Goal: Entertainment & Leisure: Consume media (video, audio)

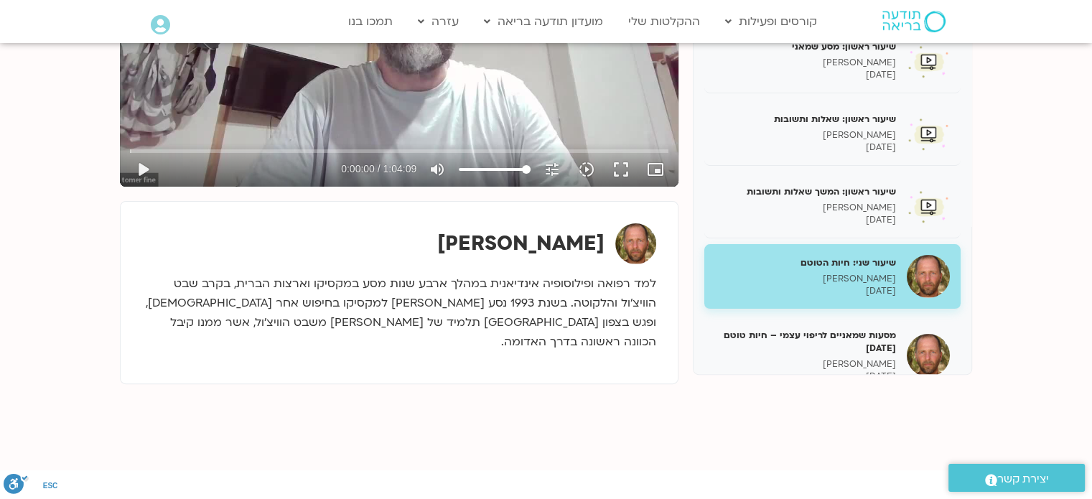
scroll to position [11, 0]
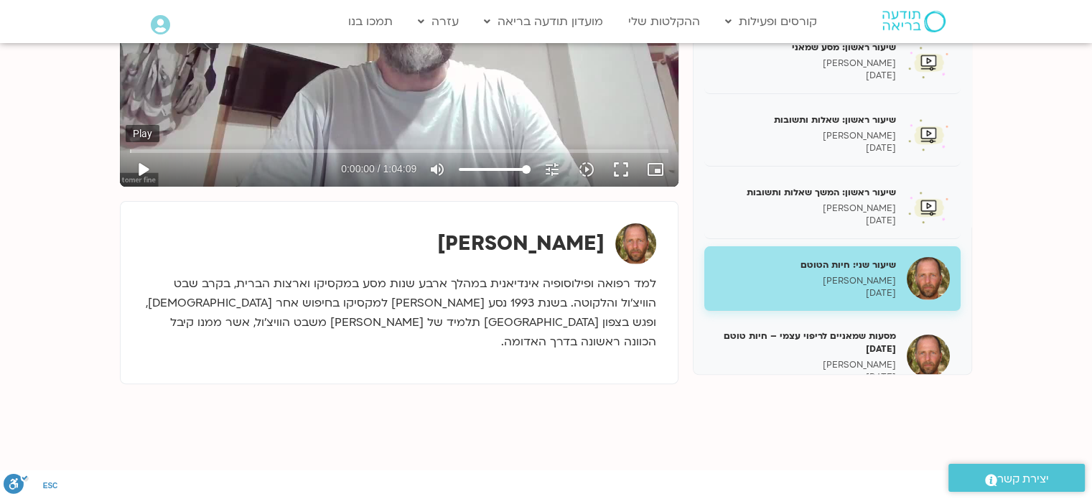
click at [141, 169] on button "play_arrow" at bounding box center [143, 169] width 34 height 34
click at [359, 149] on input "Seek" at bounding box center [399, 150] width 538 height 9
click at [353, 149] on input "Seek" at bounding box center [399, 150] width 538 height 9
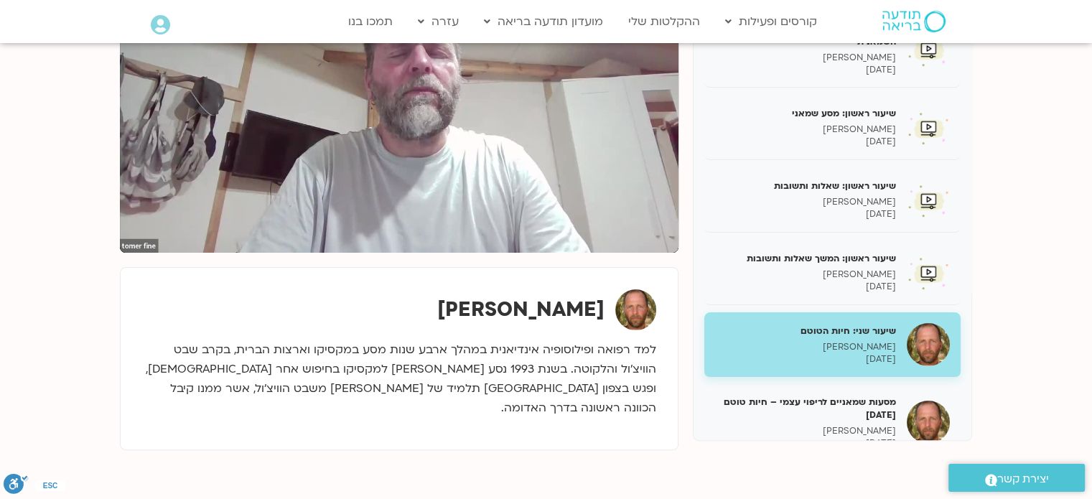
scroll to position [214, 0]
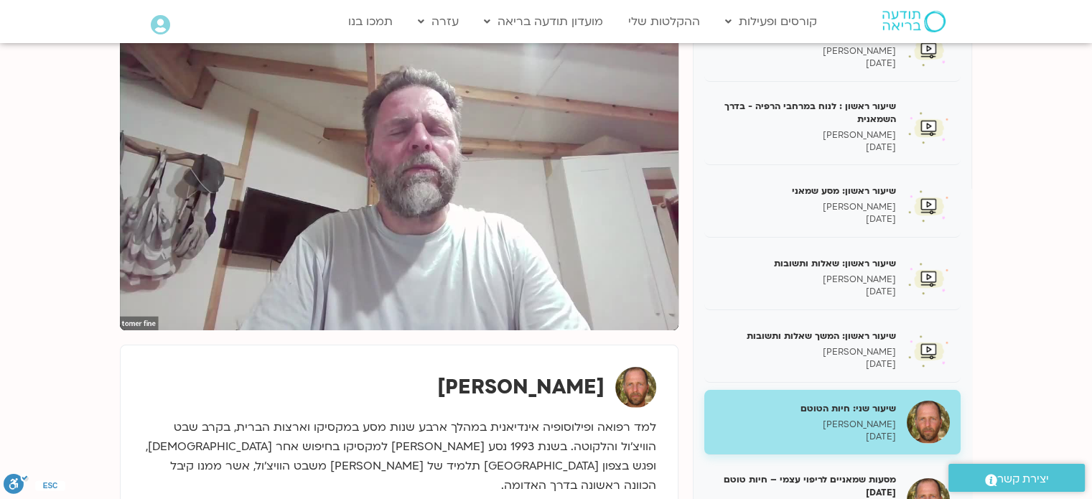
click at [790, 164] on div "שיעור ראשון : פתיחה תומר פיין 30/06/2025 שיעור ראשון : לנוח במרחבי הרפיה - בדרך…" at bounding box center [832, 403] width 256 height 772
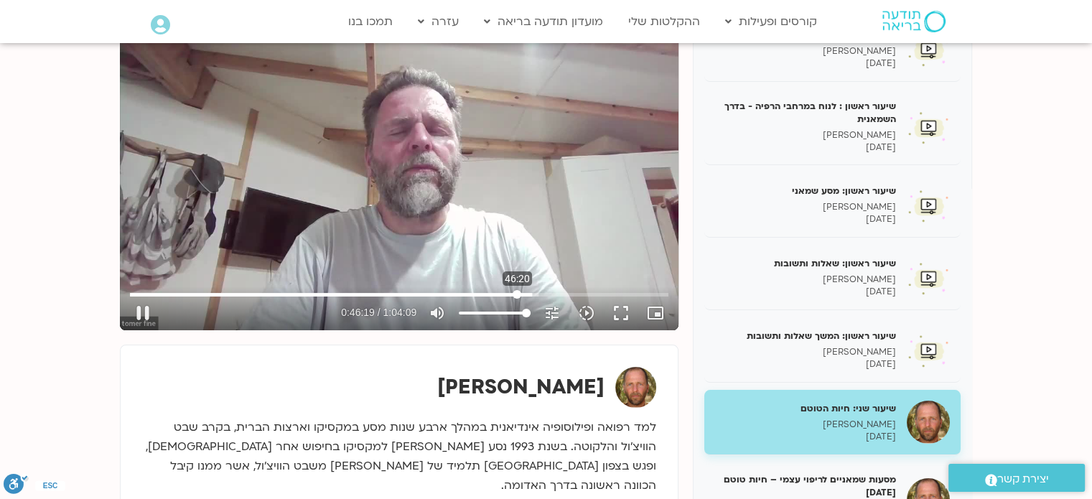
click at [517, 292] on input "Seek" at bounding box center [399, 294] width 538 height 9
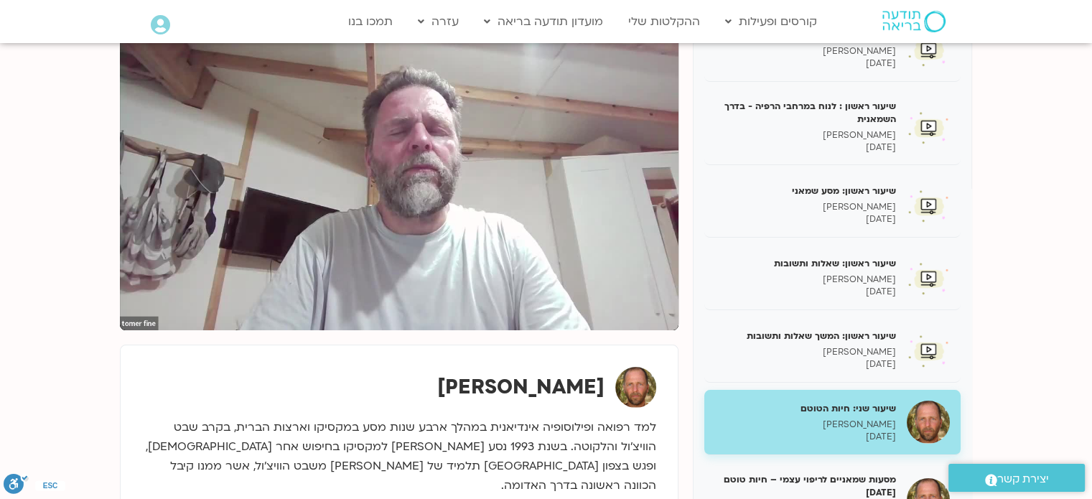
click at [403, 390] on div "תומר פיין" at bounding box center [399, 387] width 514 height 41
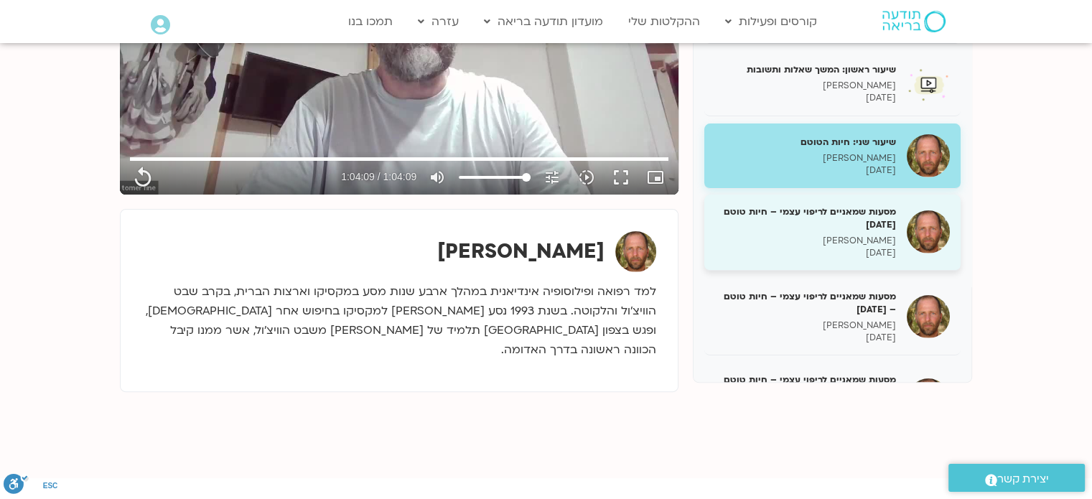
scroll to position [142, 0]
type input "3849.04"
click at [864, 213] on h5 "מסעות שמאניים לריפוי עצמי – חיות טוטם 14/7/25" at bounding box center [805, 218] width 181 height 26
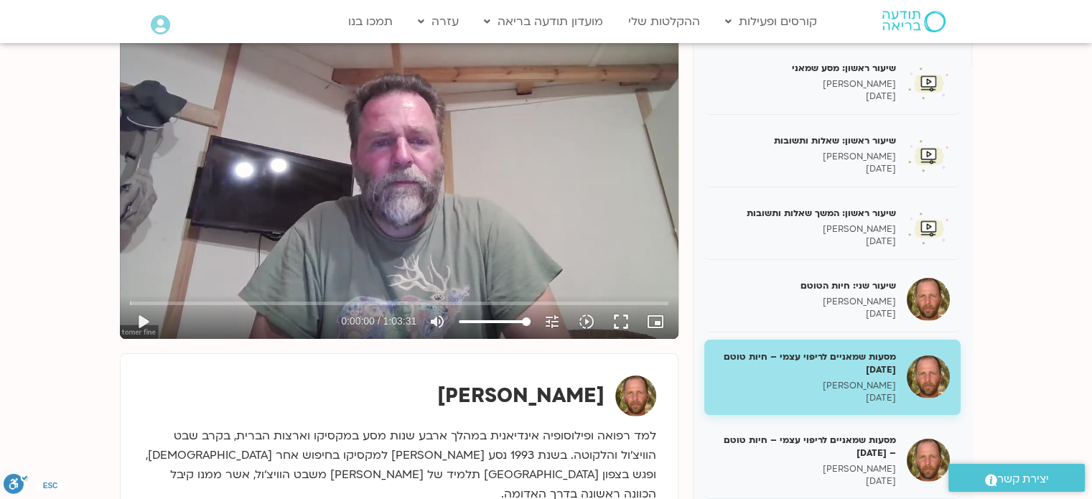
scroll to position [206, 0]
click at [139, 323] on button "play_arrow" at bounding box center [143, 321] width 34 height 34
click at [156, 302] on input "Seek" at bounding box center [399, 302] width 538 height 9
click at [141, 319] on button "pause" at bounding box center [143, 321] width 34 height 34
type input "182.684606"
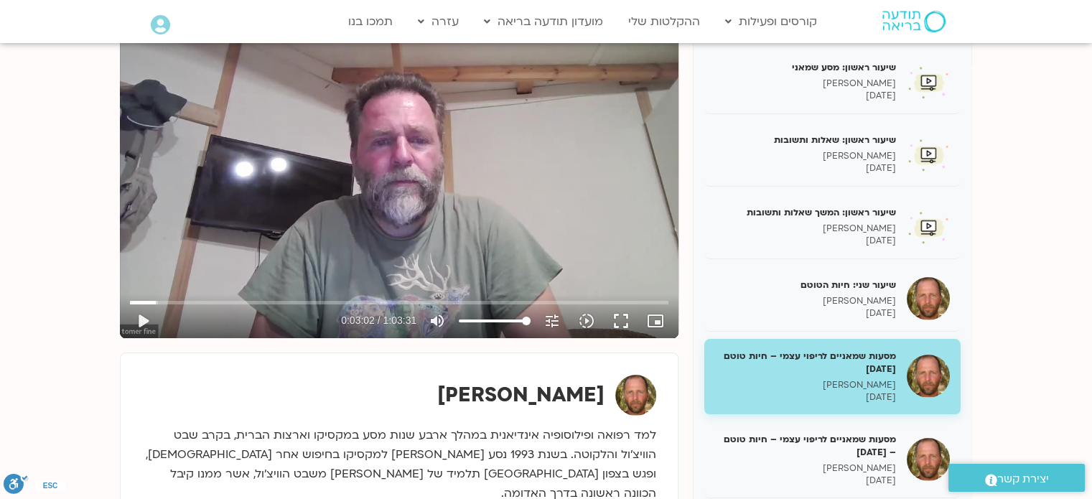
drag, startPoint x: 350, startPoint y: 0, endPoint x: 49, endPoint y: 258, distance: 396.1
click at [49, 258] on section "שיעור ראשון : פתיחה תומר פיין 30/06/2025 שיעור ראשון : לנוח במרחבי הרפיה - בדרך…" at bounding box center [546, 301] width 1092 height 641
